Goal: Communication & Community: Participate in discussion

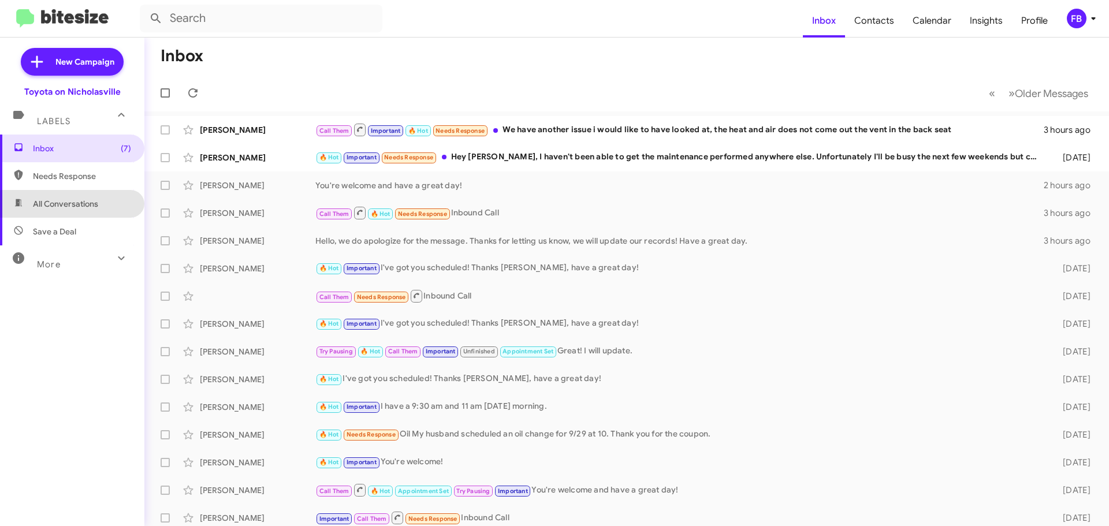
click at [92, 211] on span "All Conversations" at bounding box center [72, 204] width 144 height 28
type input "in:all-conversations"
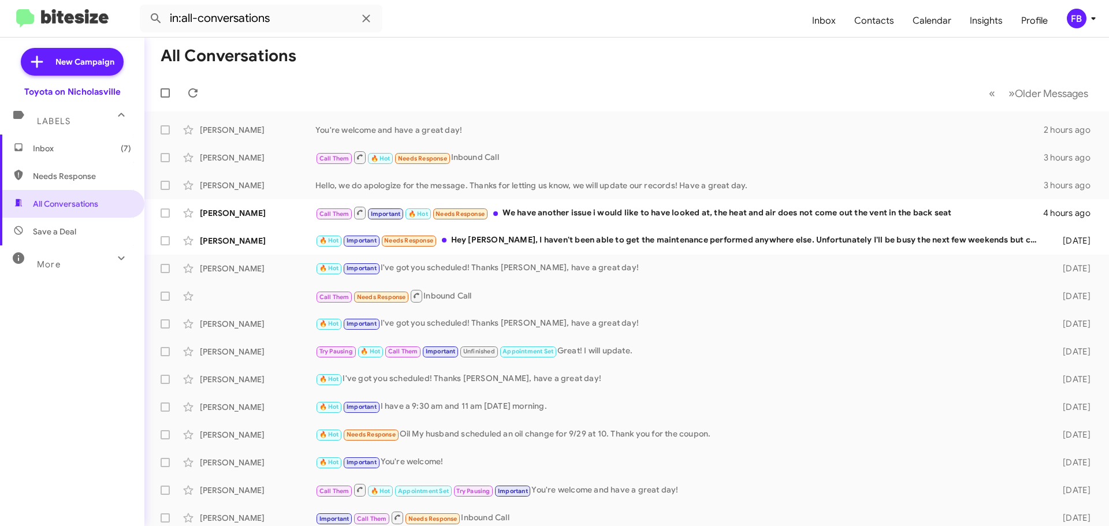
click at [101, 150] on span "Inbox (7)" at bounding box center [82, 149] width 98 height 12
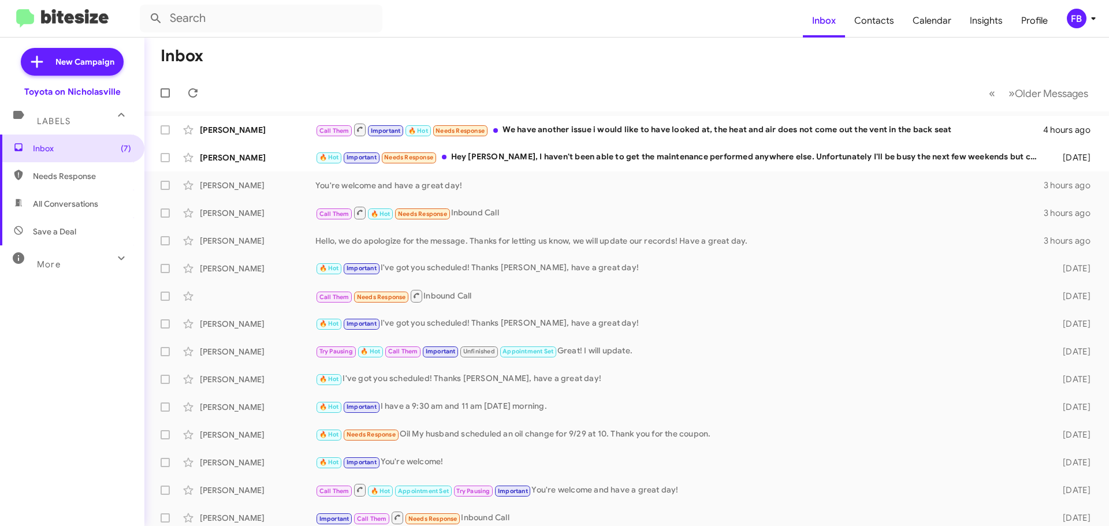
click at [80, 203] on span "All Conversations" at bounding box center [65, 204] width 65 height 12
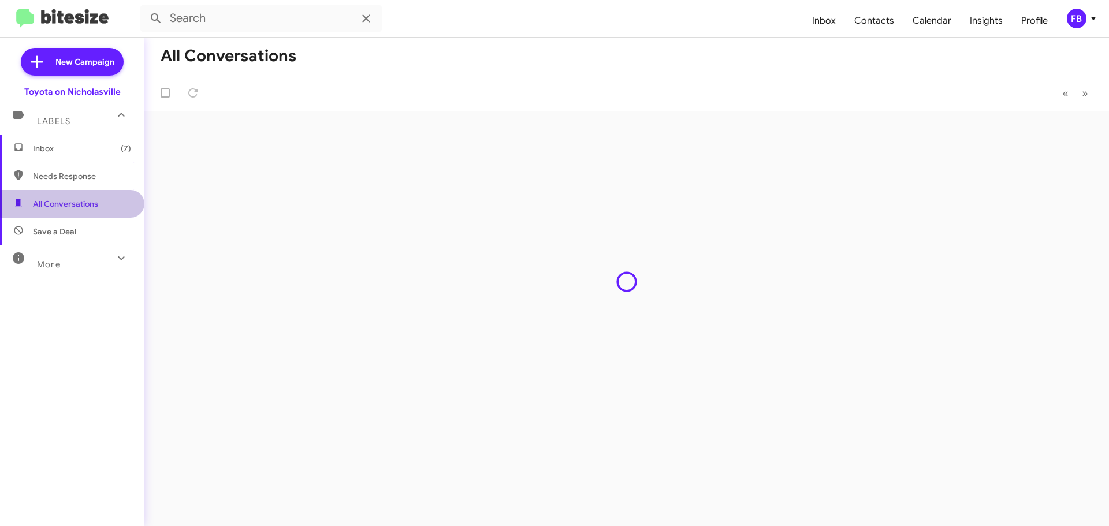
type input "in:all-conversations"
